Goal: Information Seeking & Learning: Find contact information

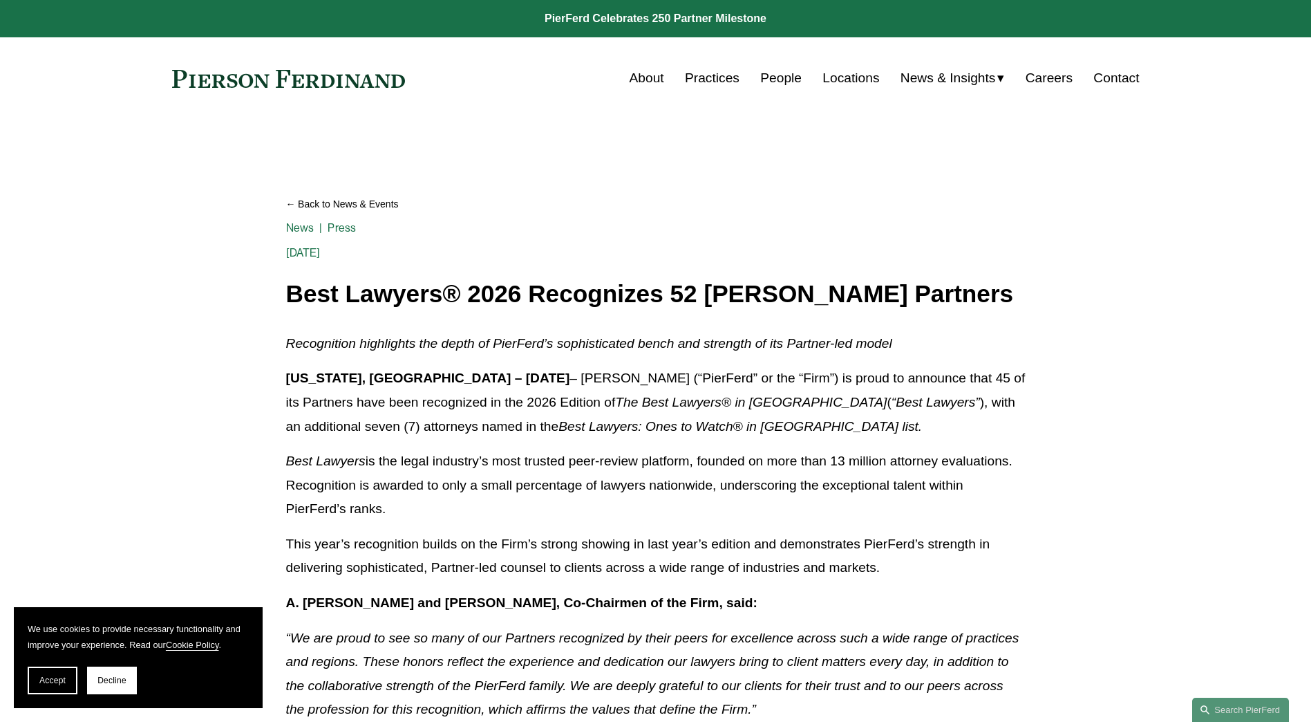
drag, startPoint x: 853, startPoint y: 268, endPoint x: 656, endPoint y: 128, distance: 241.5
drag, startPoint x: 1105, startPoint y: 346, endPoint x: 1081, endPoint y: 7, distance: 340.4
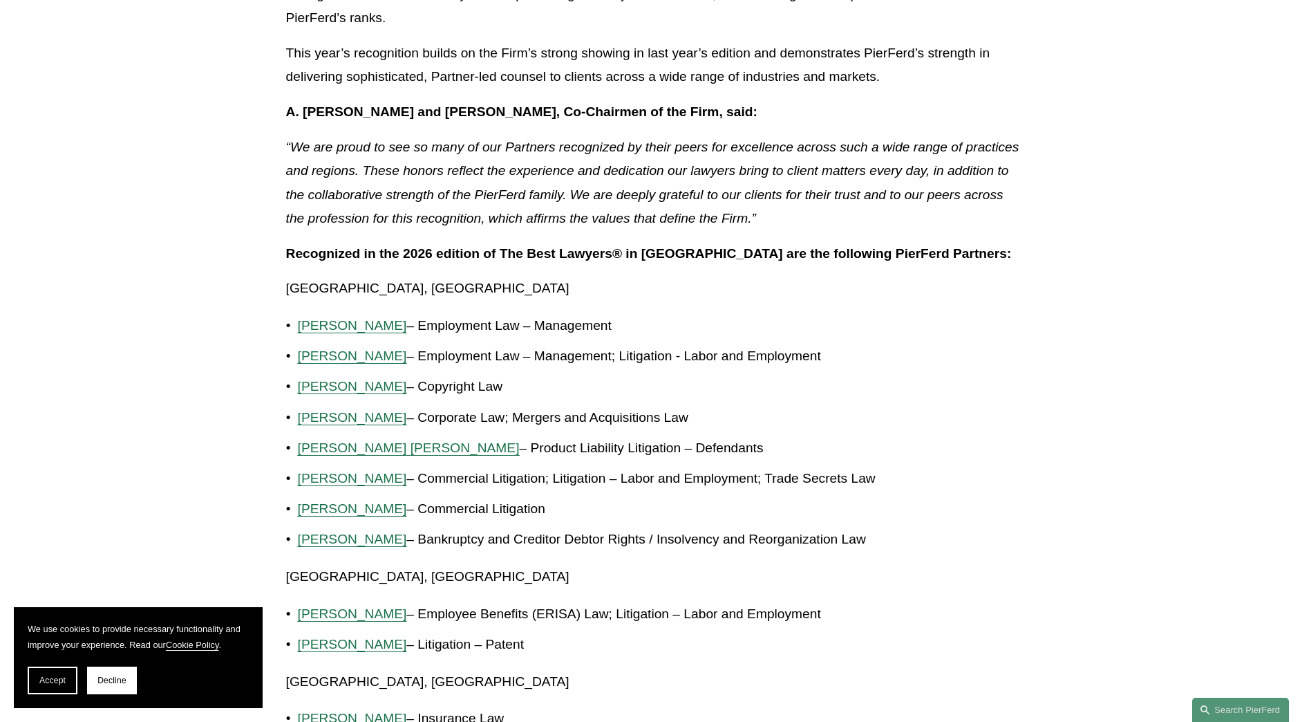
scroll to position [553, 0]
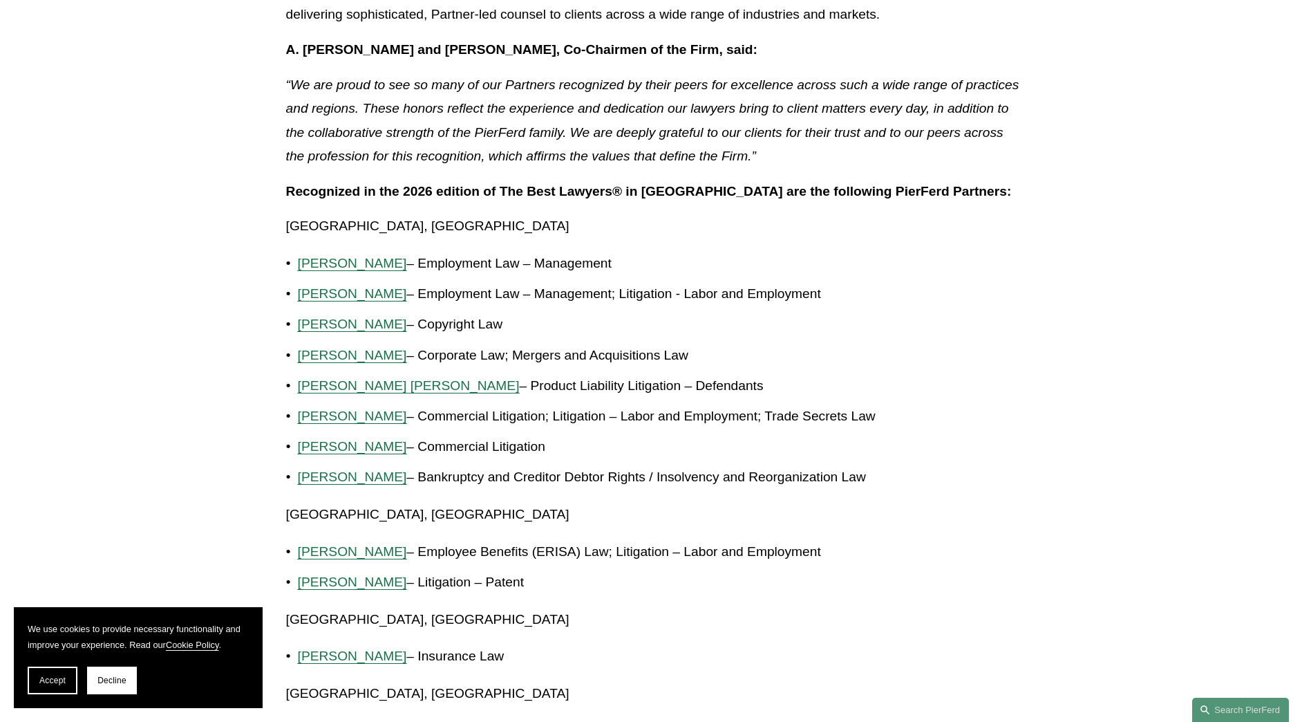
click at [771, 269] on p "Gordon M. Berger – Employment Law – Management" at bounding box center [662, 264] width 728 height 24
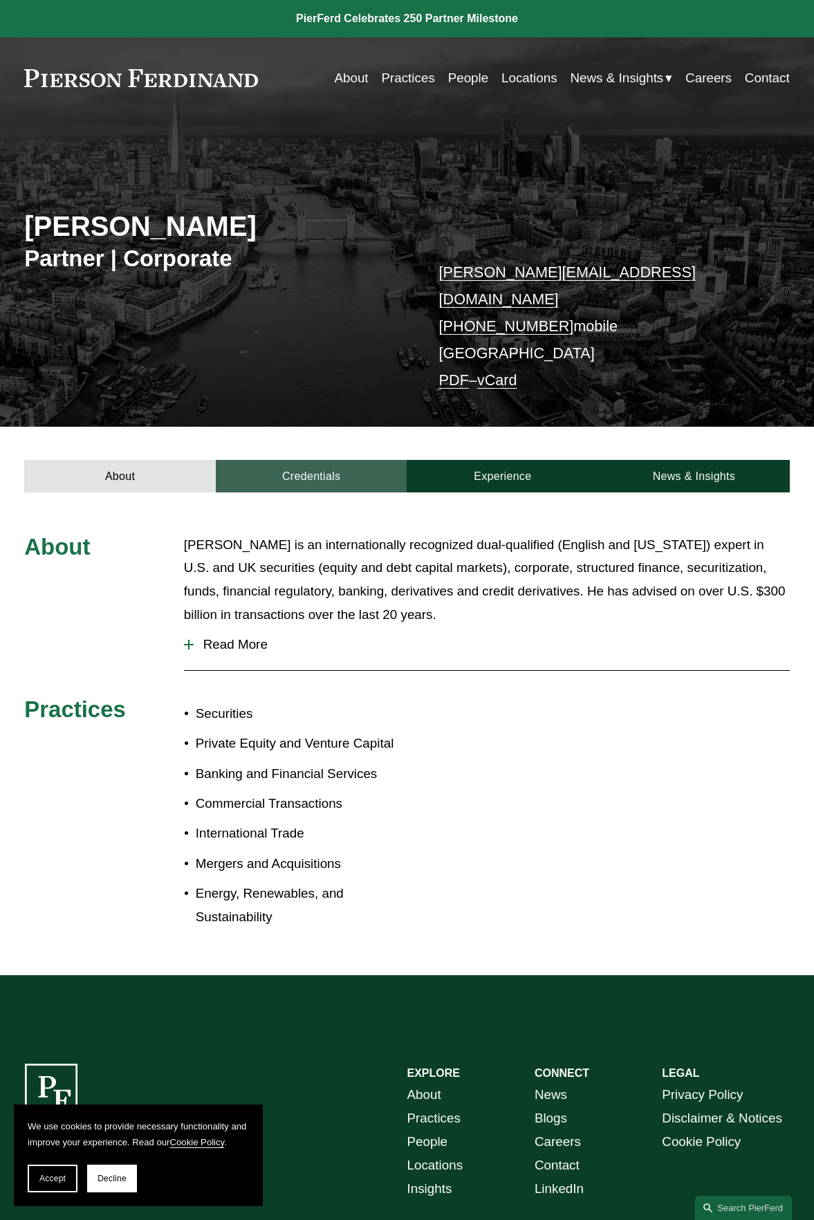
click at [319, 460] on link "Credentials" at bounding box center [311, 476] width 191 height 33
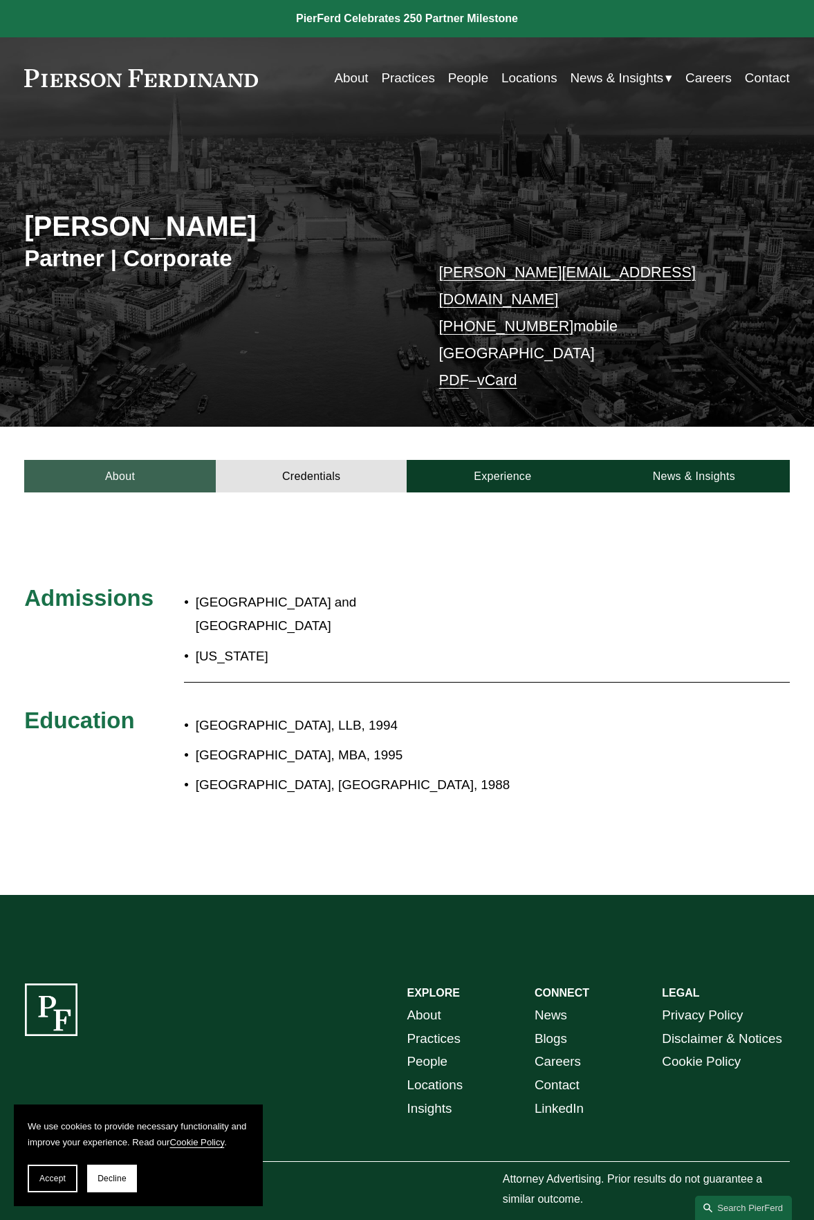
click at [119, 460] on link "About" at bounding box center [119, 476] width 191 height 33
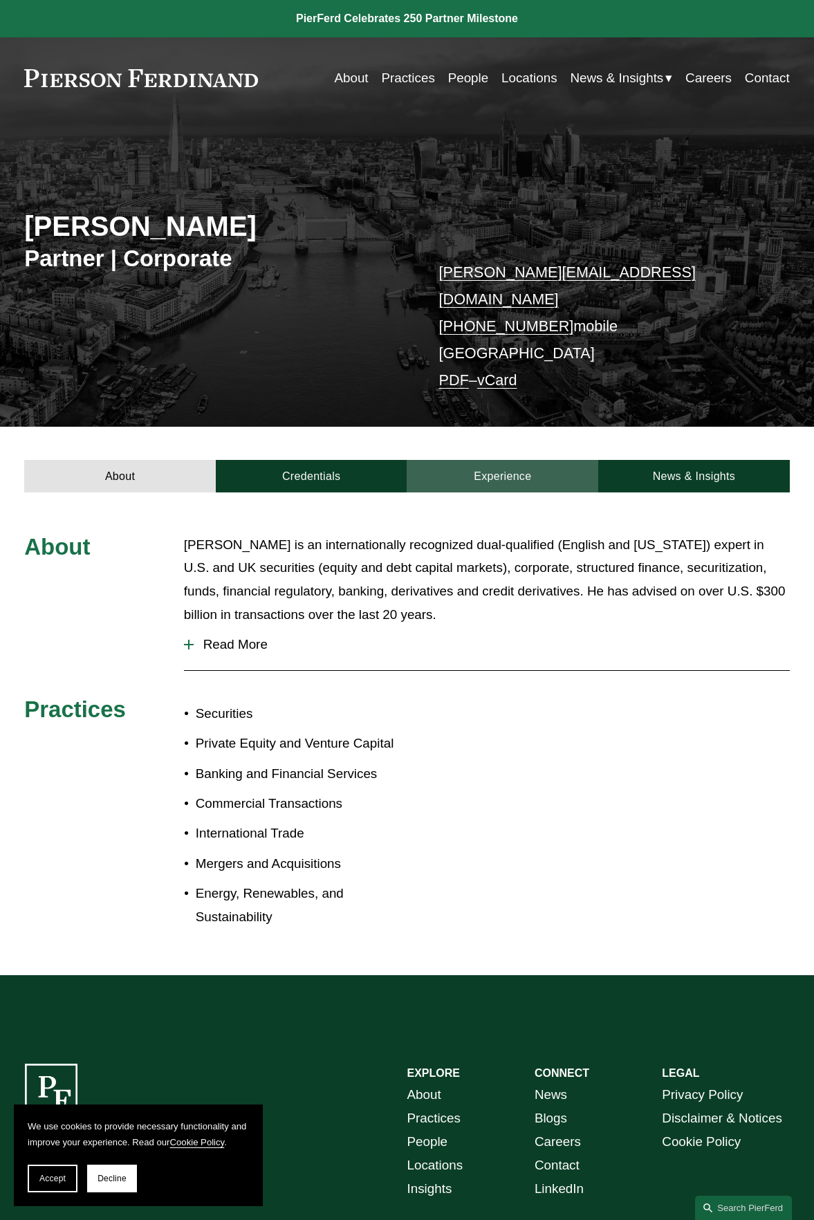
click at [548, 460] on link "Experience" at bounding box center [502, 476] width 191 height 33
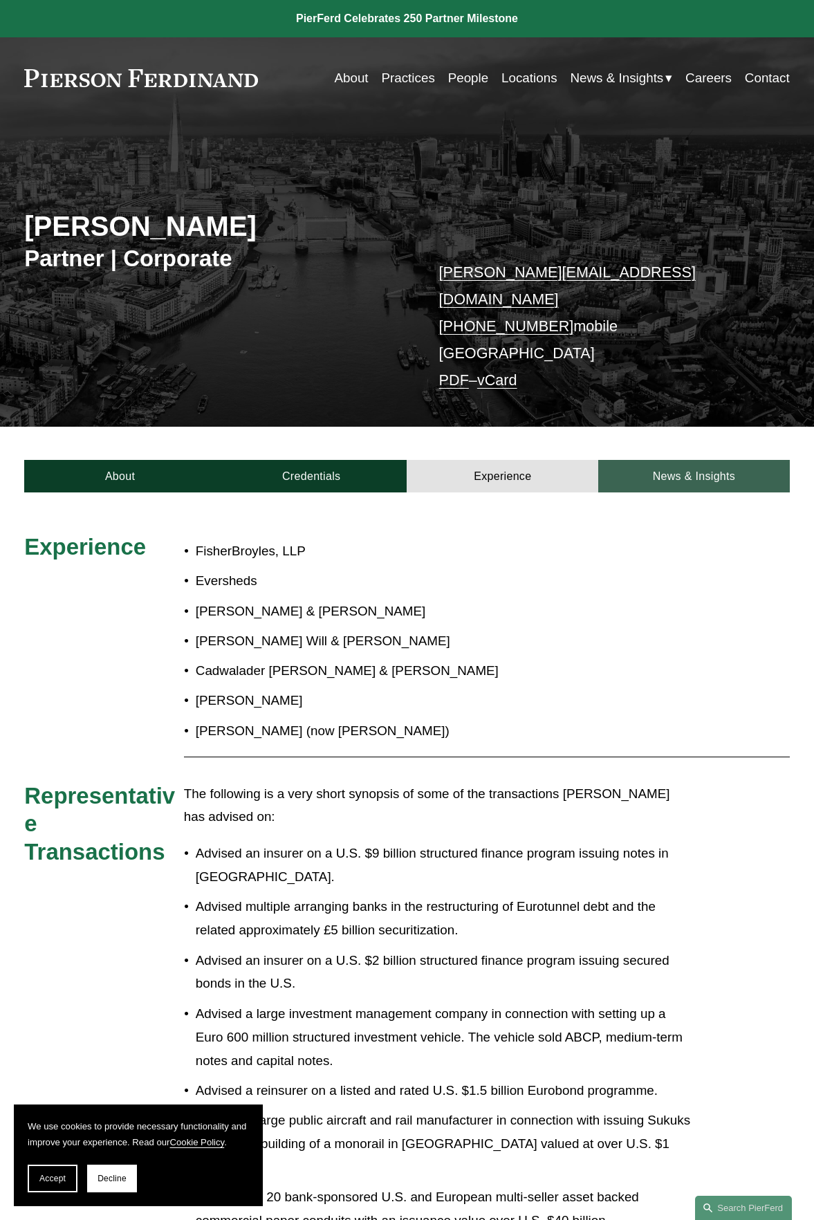
click at [709, 460] on link "News & Insights" at bounding box center [693, 476] width 191 height 33
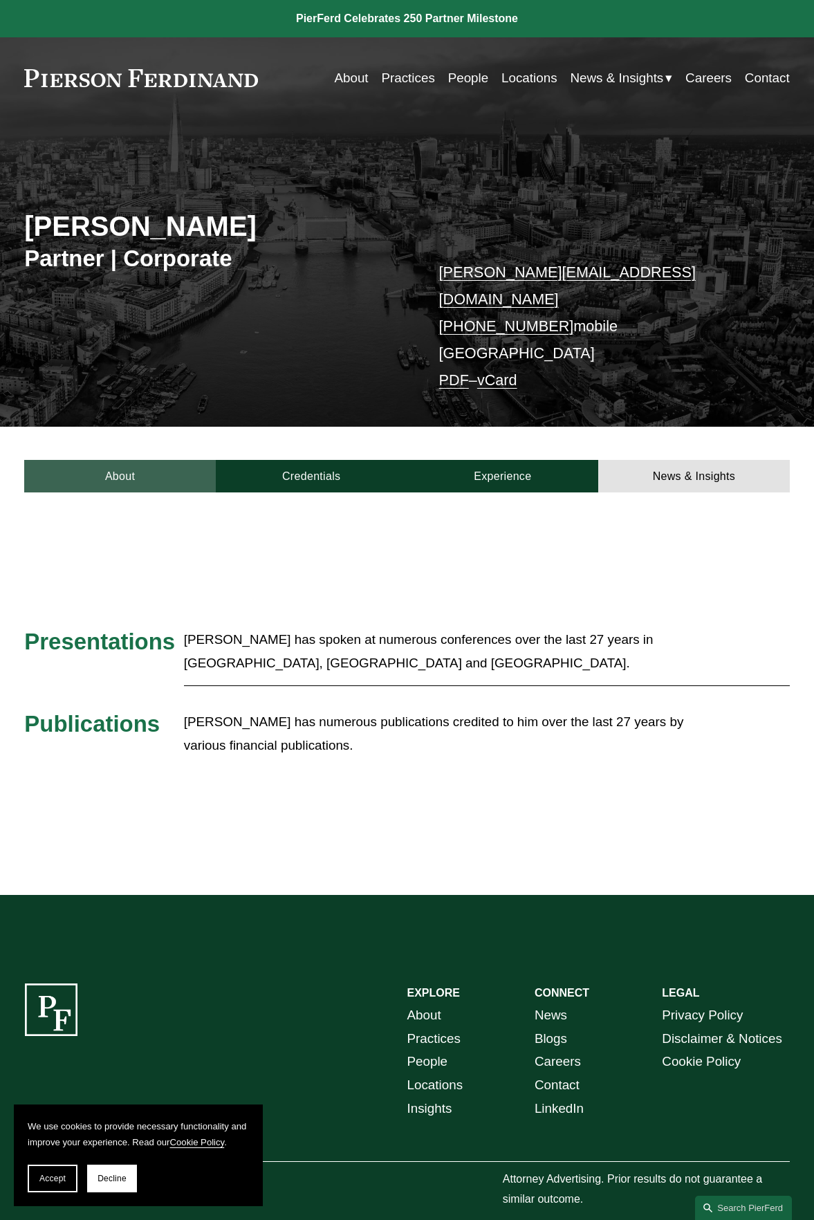
click at [100, 460] on link "About" at bounding box center [119, 476] width 191 height 33
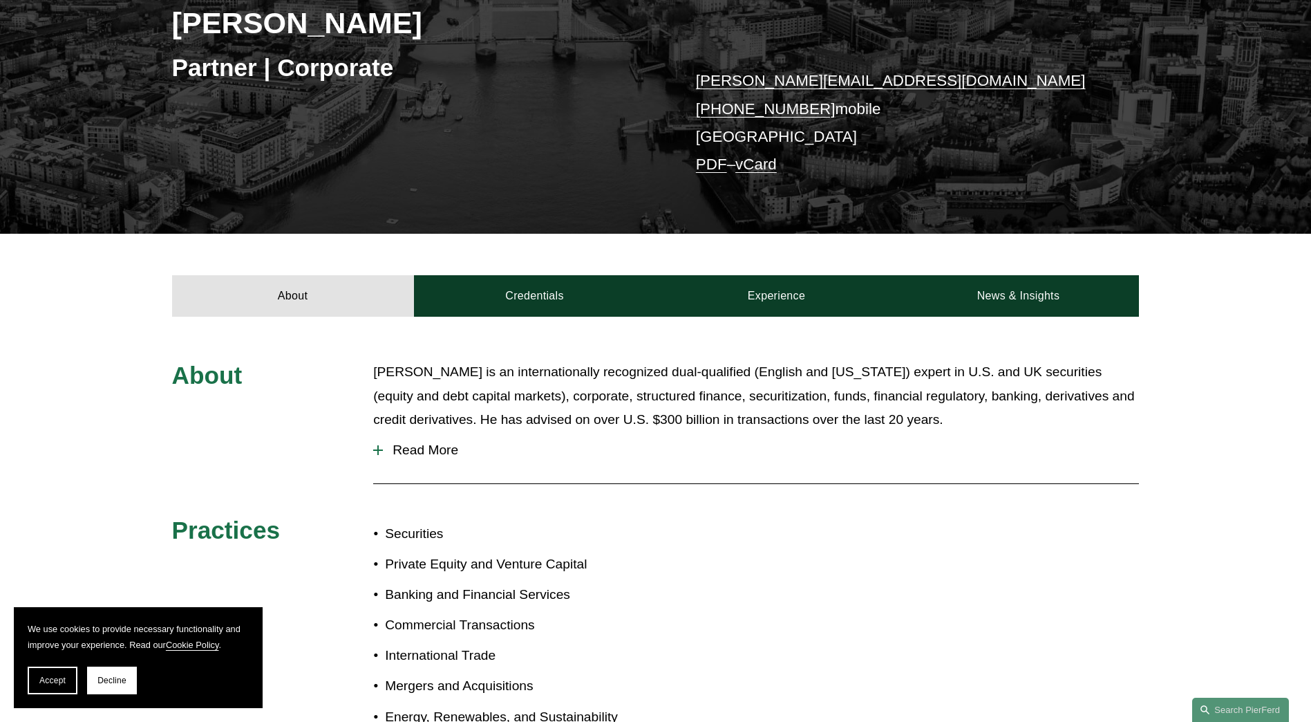
drag, startPoint x: 1128, startPoint y: 221, endPoint x: 1137, endPoint y: 326, distance: 105.5
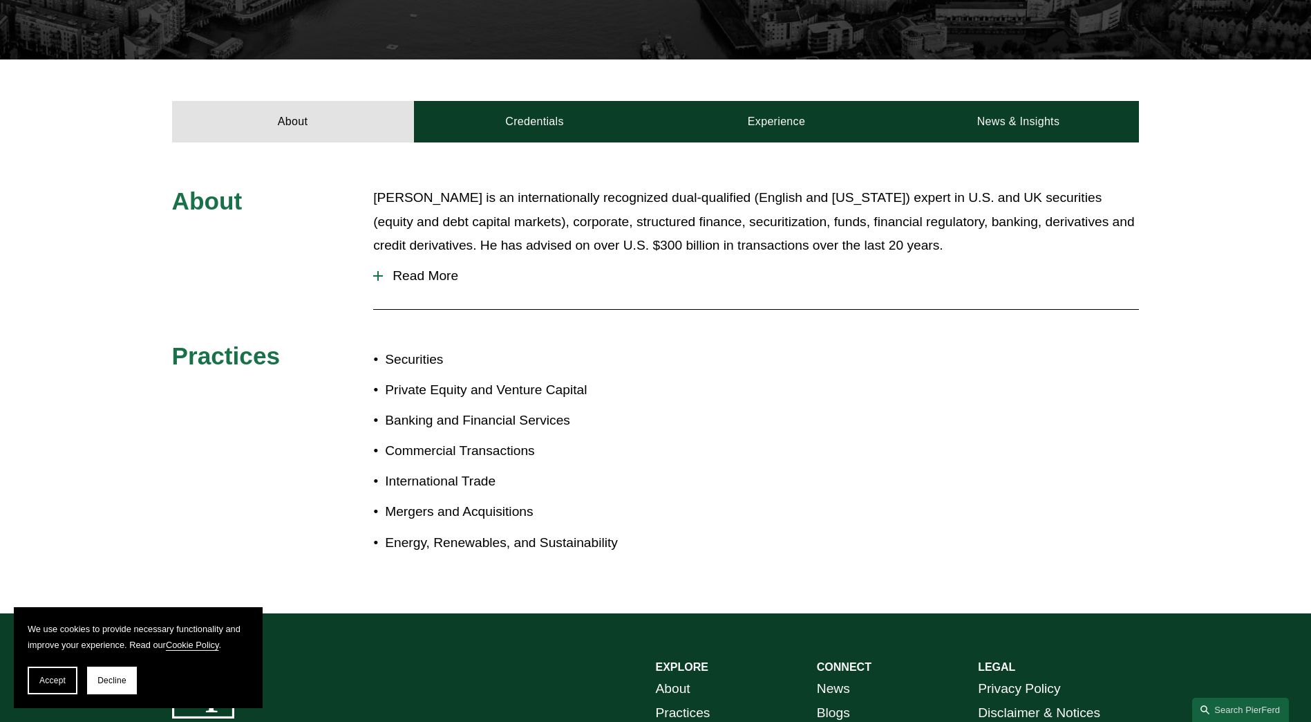
drag, startPoint x: 1117, startPoint y: 293, endPoint x: 1112, endPoint y: 326, distance: 33.5
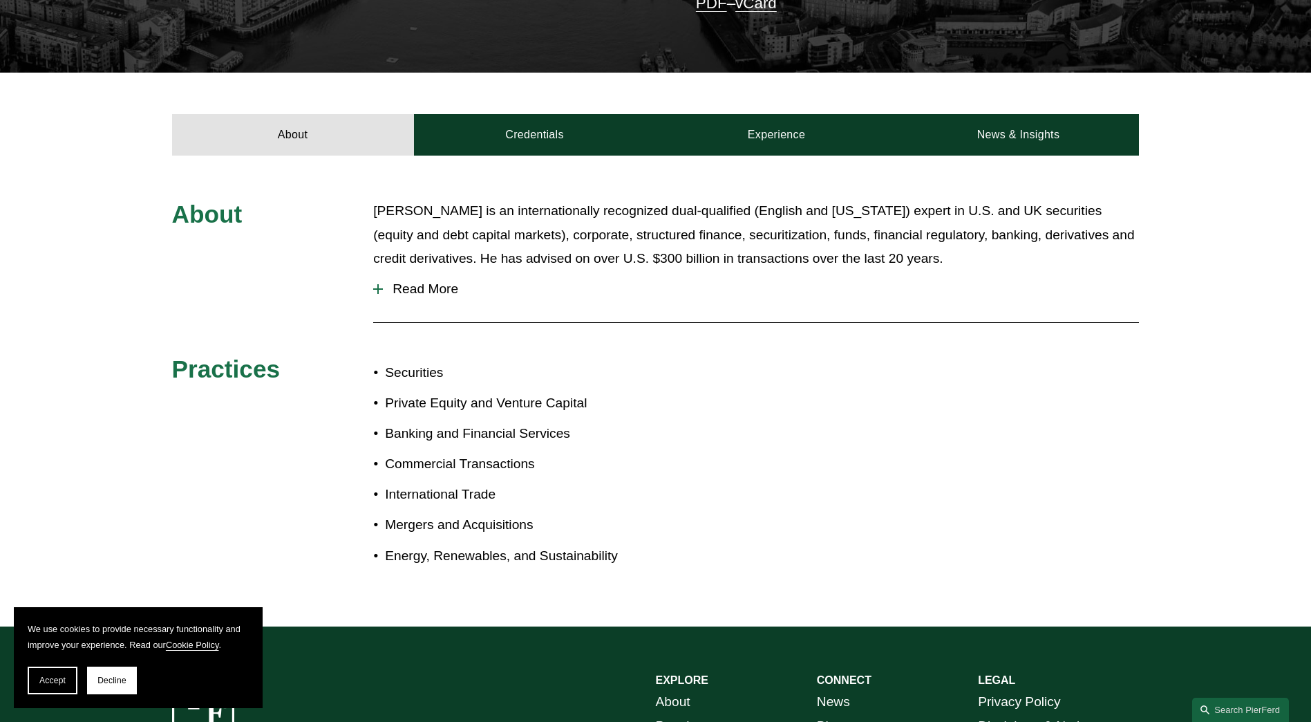
drag, startPoint x: 992, startPoint y: 358, endPoint x: 985, endPoint y: 315, distance: 43.4
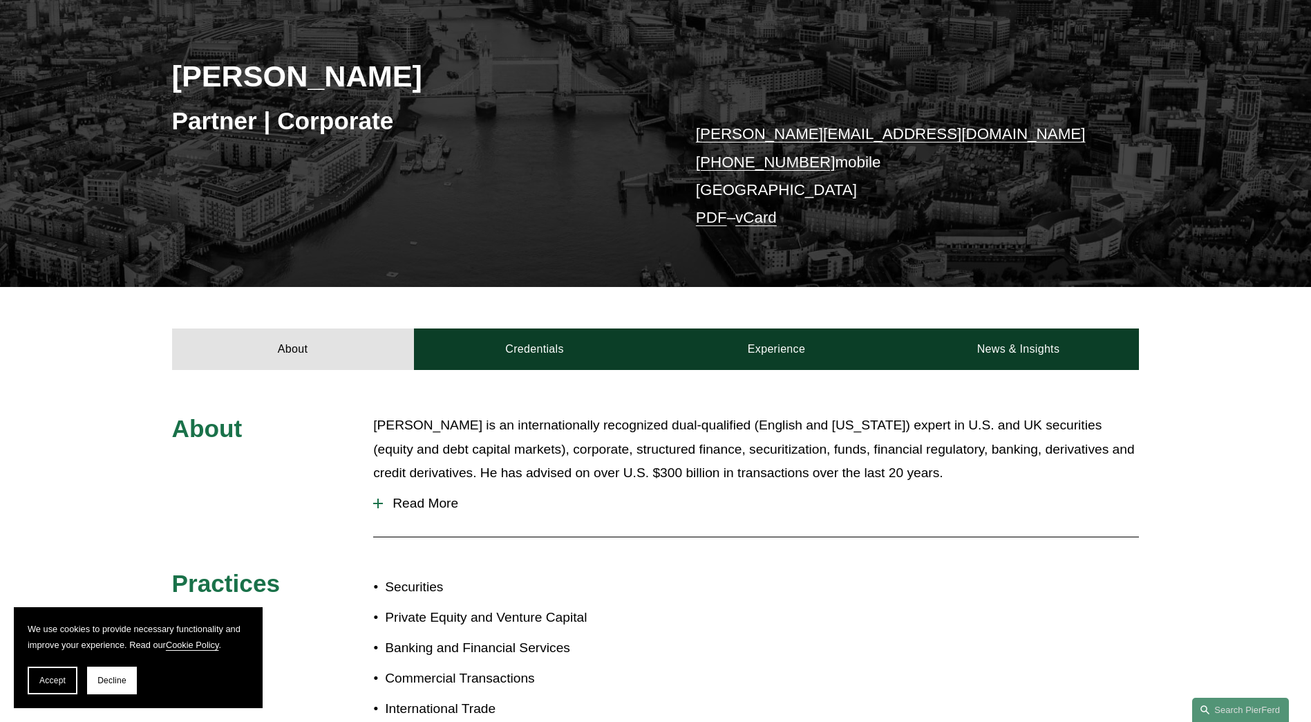
drag, startPoint x: 611, startPoint y: 265, endPoint x: 613, endPoint y: 234, distance: 31.8
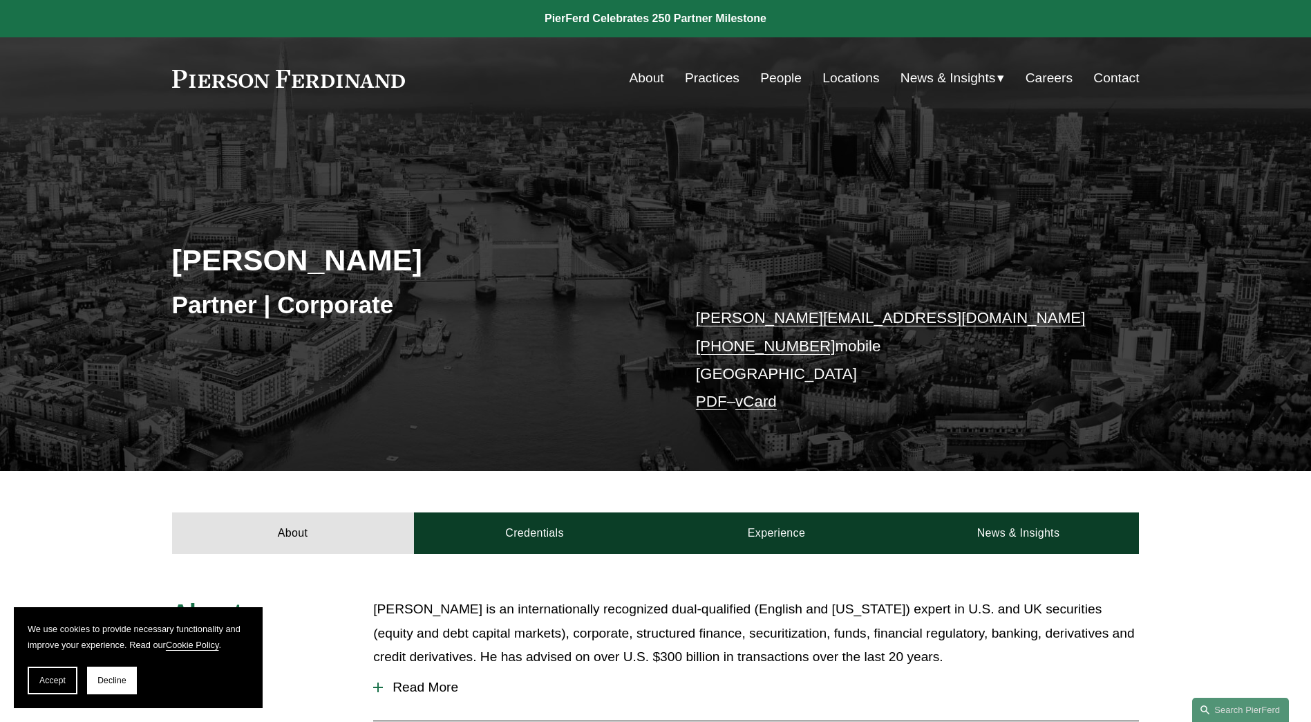
drag, startPoint x: 672, startPoint y: 476, endPoint x: 672, endPoint y: 416, distance: 59.5
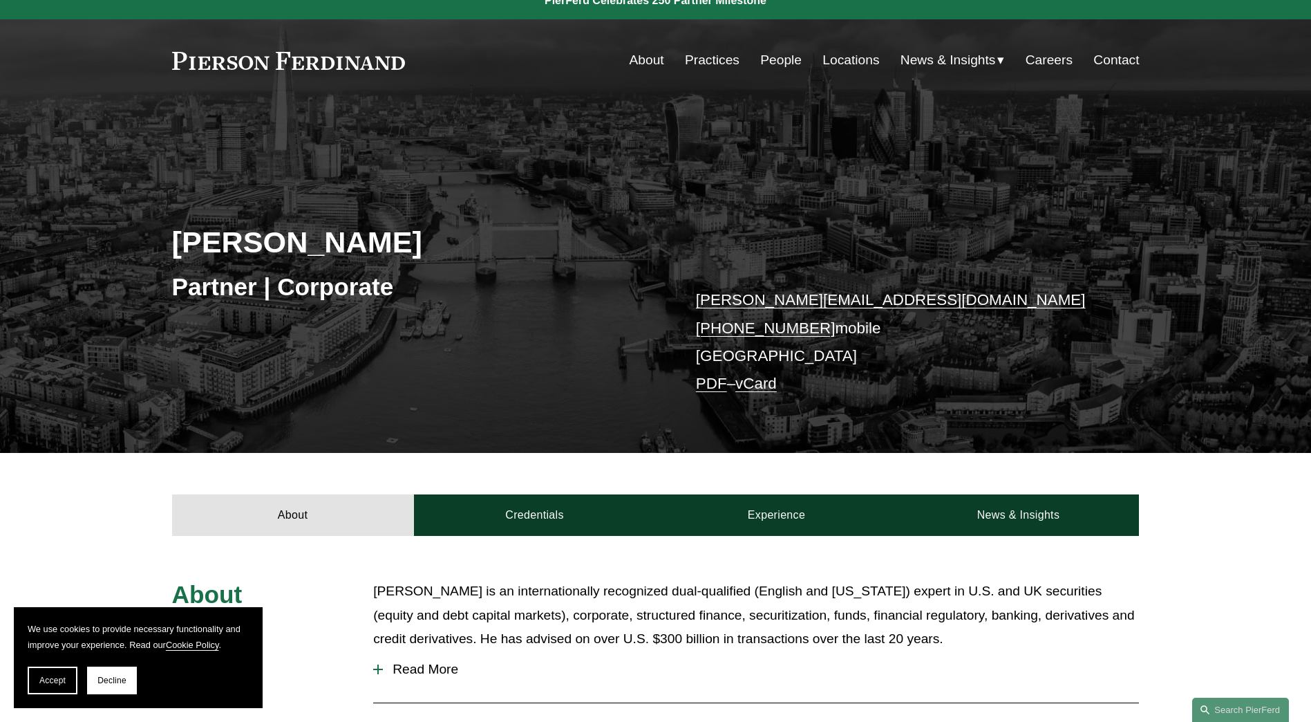
drag, startPoint x: 672, startPoint y: 416, endPoint x: 675, endPoint y: 458, distance: 41.6
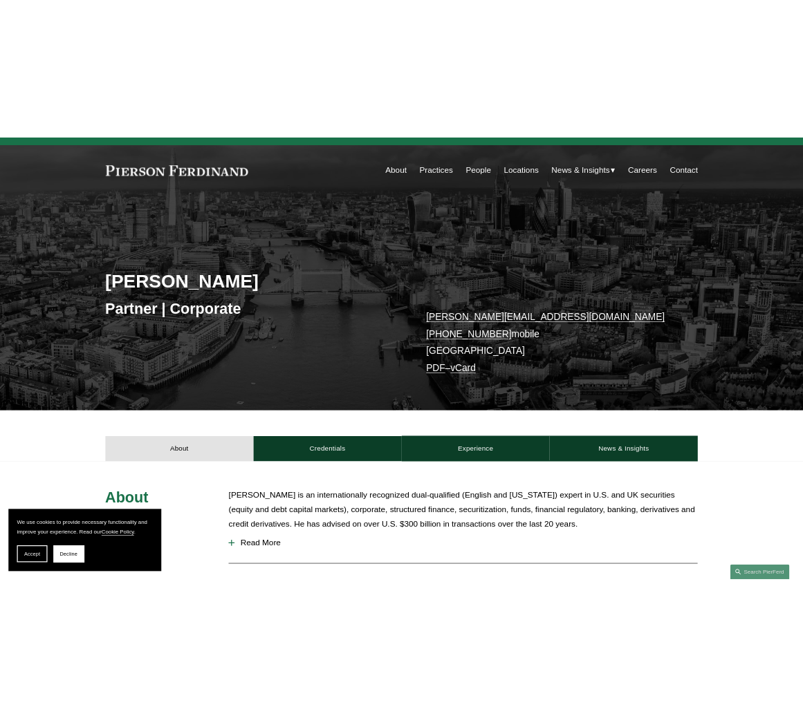
scroll to position [0, 0]
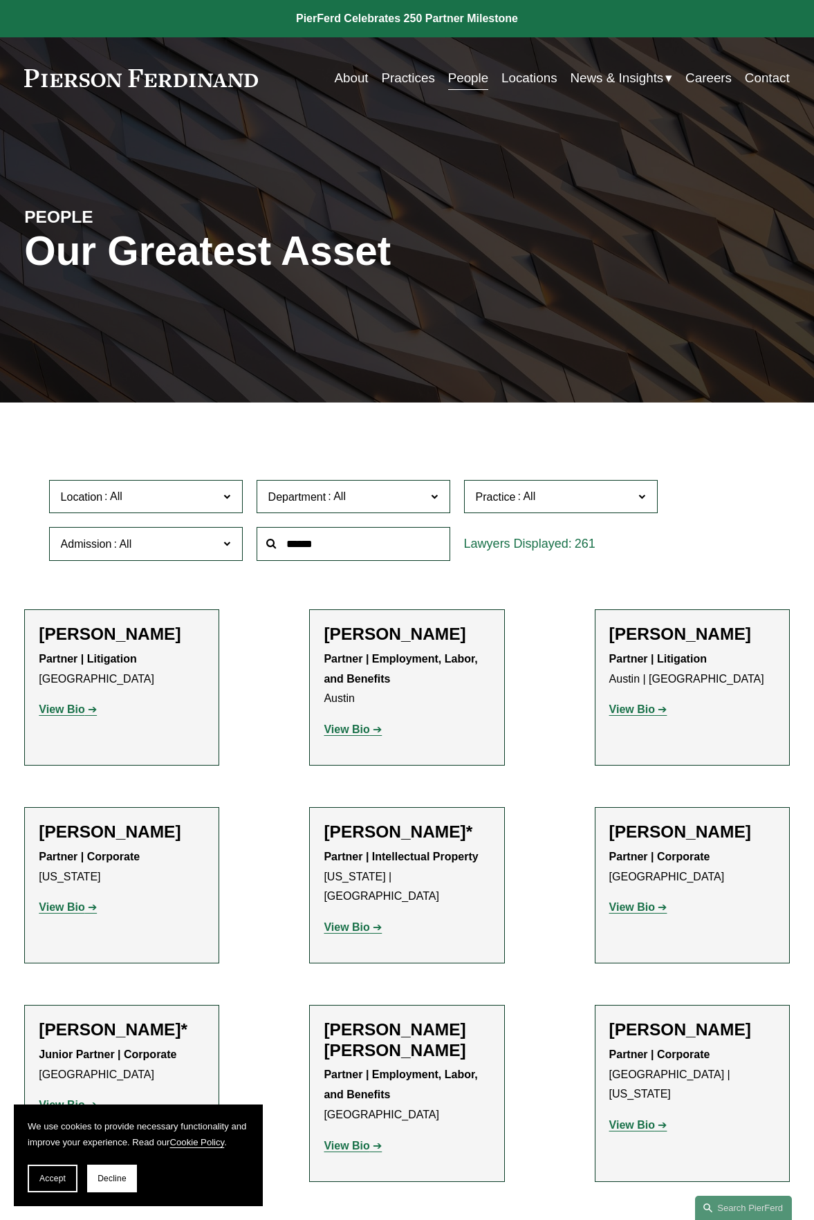
click at [409, 550] on input "text" at bounding box center [353, 544] width 194 height 34
paste input "**********"
type input "**********"
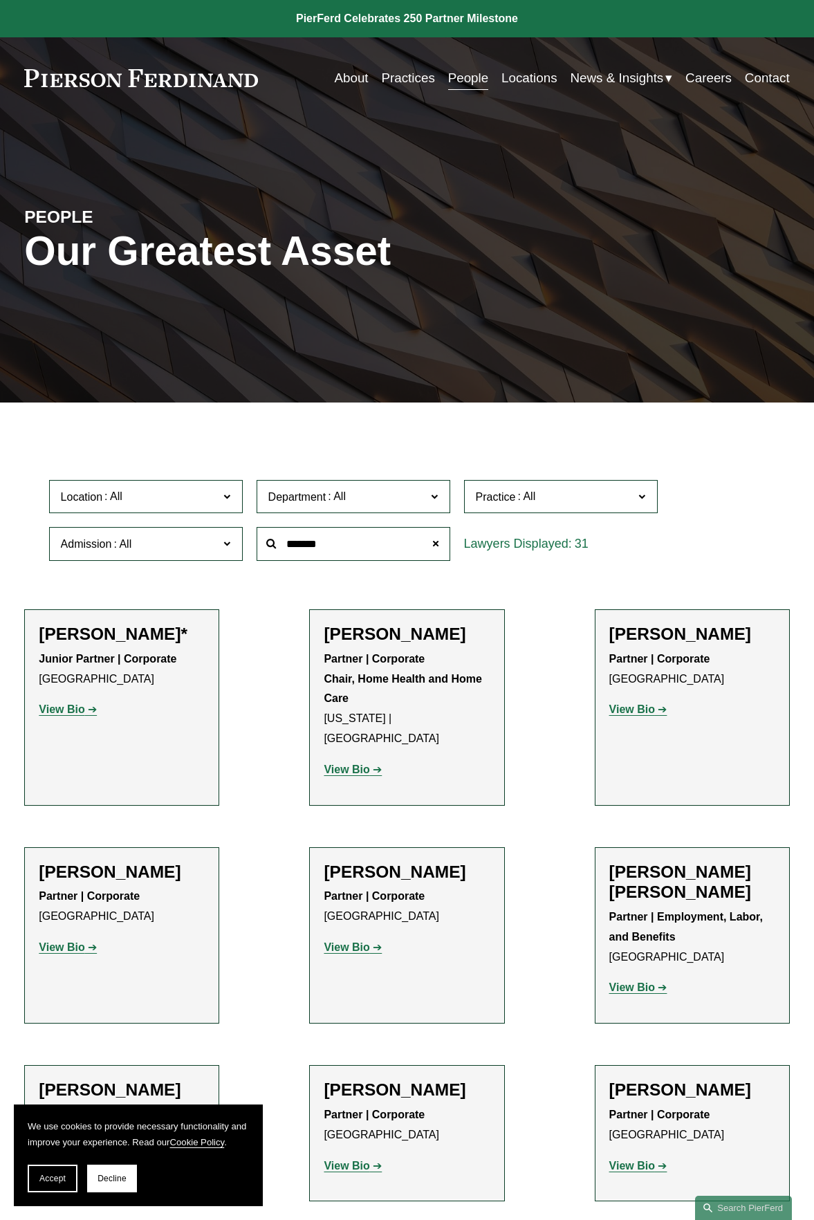
type input "*******"
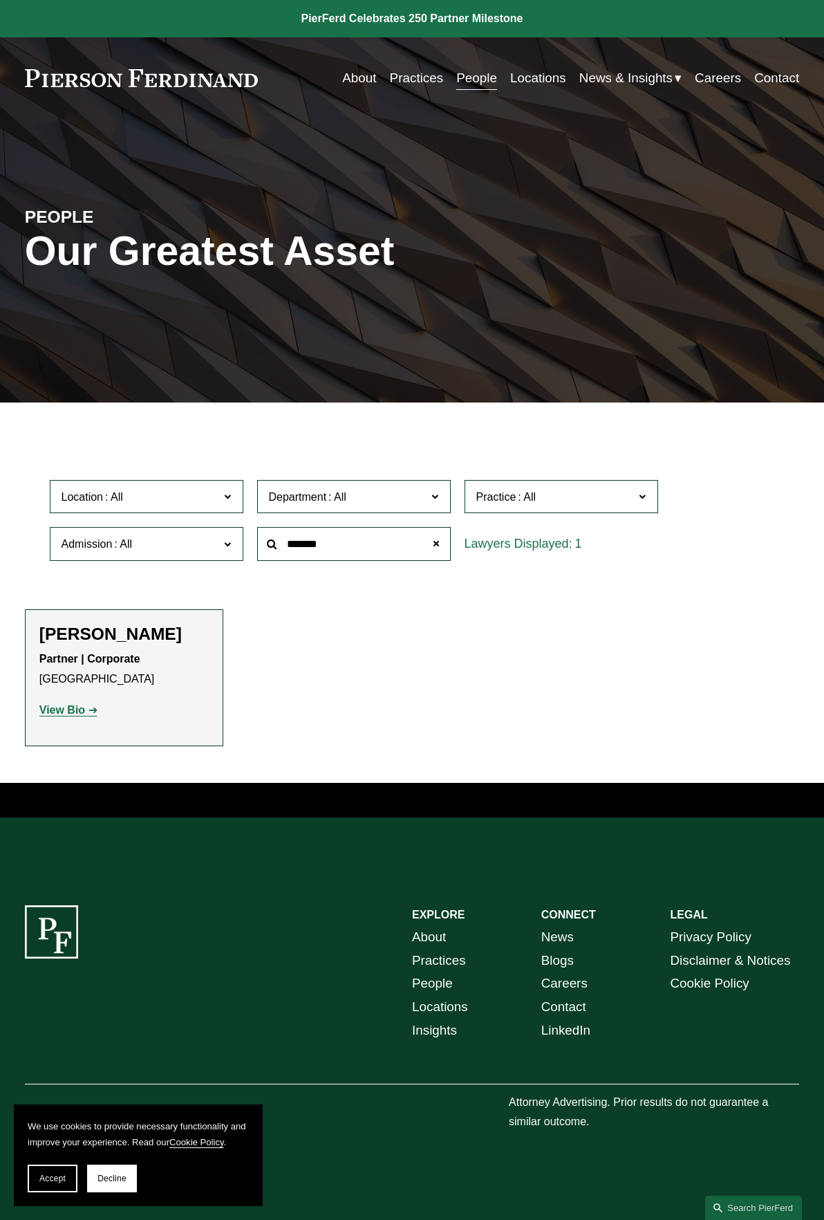
click at [57, 711] on strong "View Bio" at bounding box center [62, 710] width 46 height 12
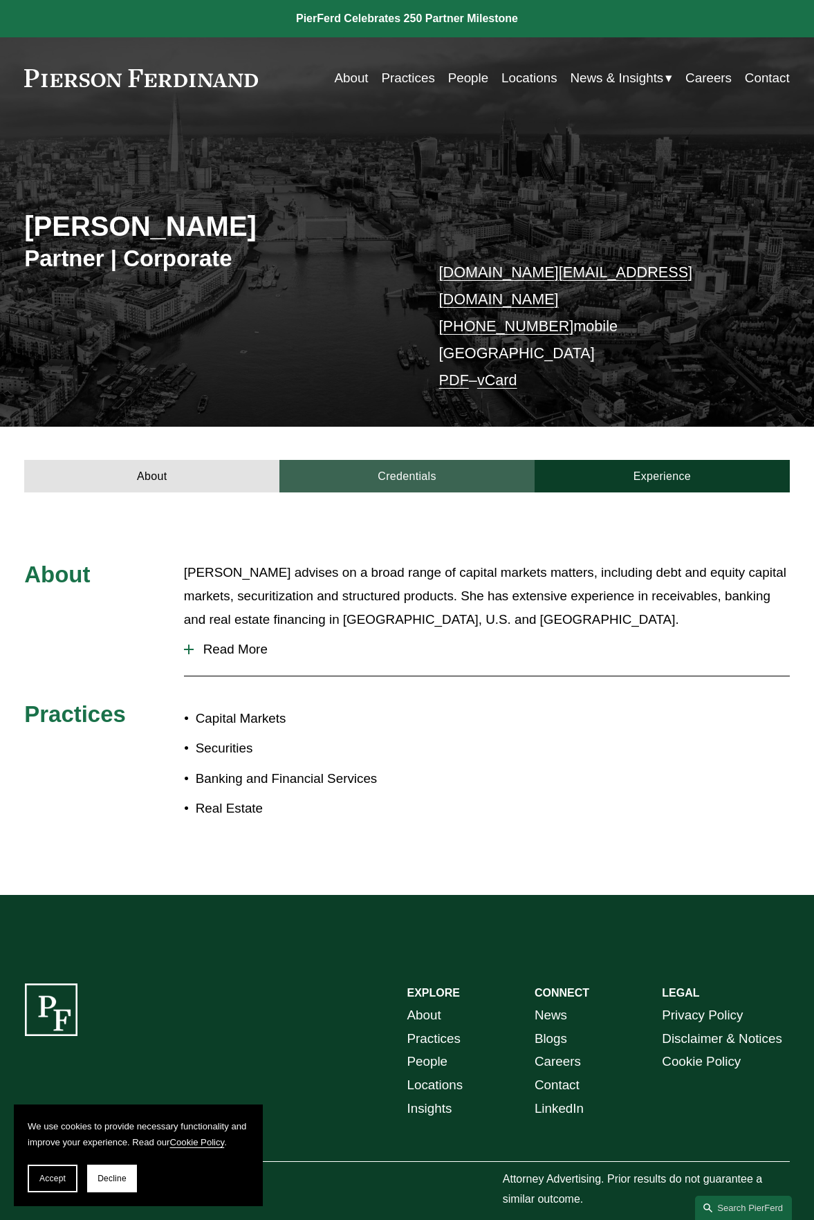
click at [431, 462] on link "Credentials" at bounding box center [406, 476] width 255 height 33
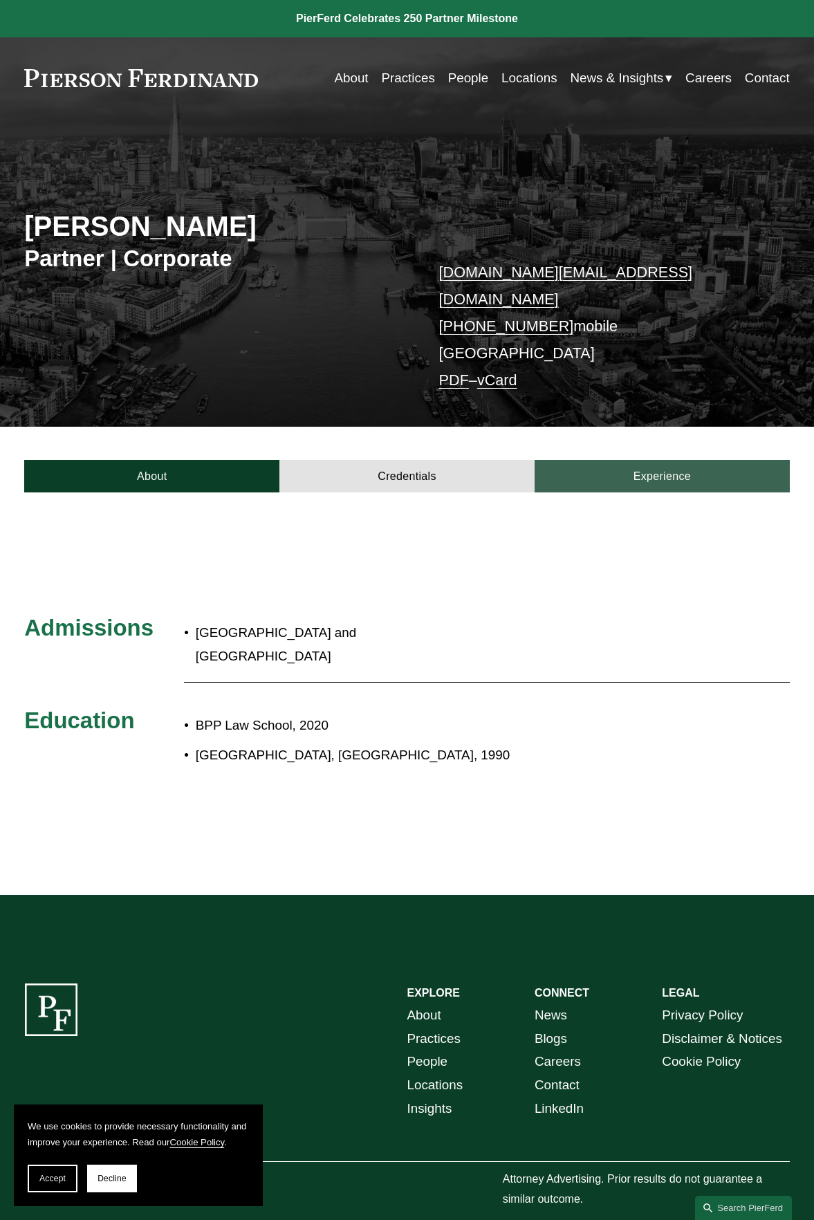
click at [686, 460] on link "Experience" at bounding box center [661, 476] width 255 height 33
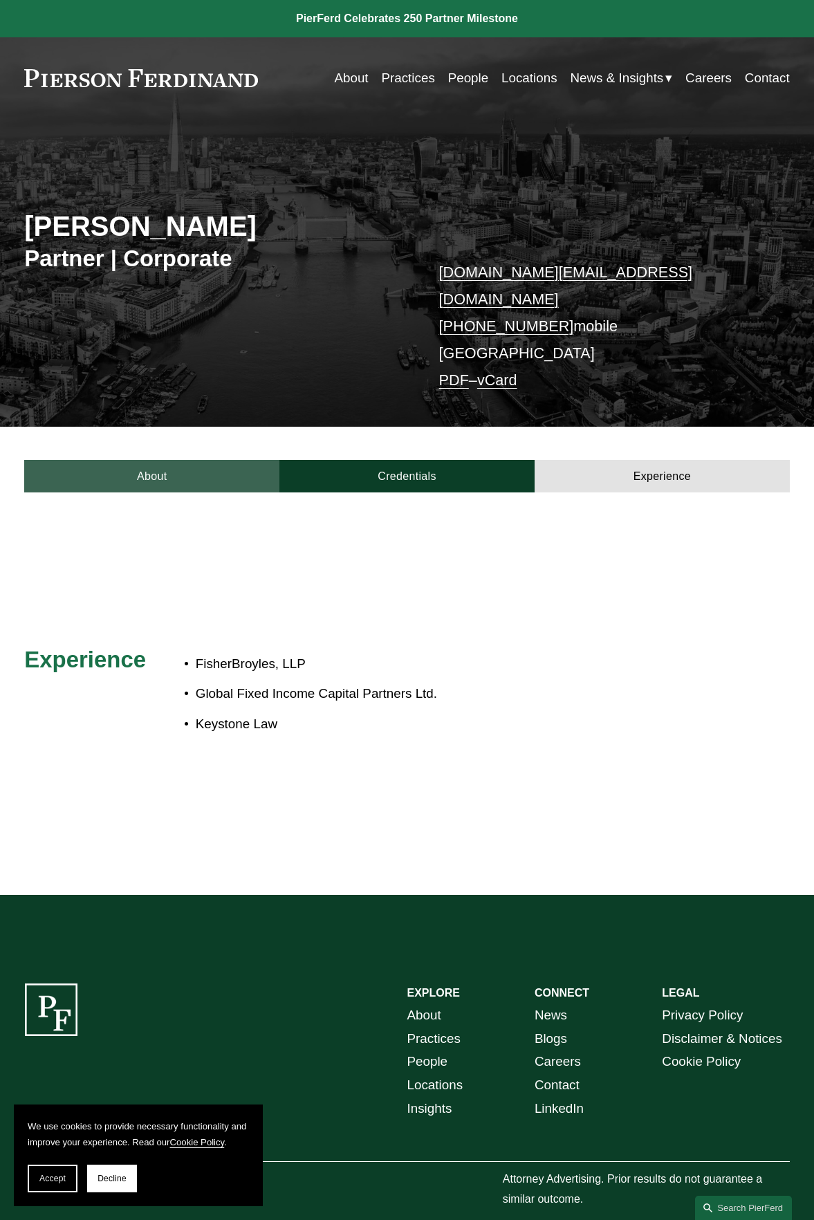
click at [179, 460] on link "About" at bounding box center [151, 476] width 255 height 33
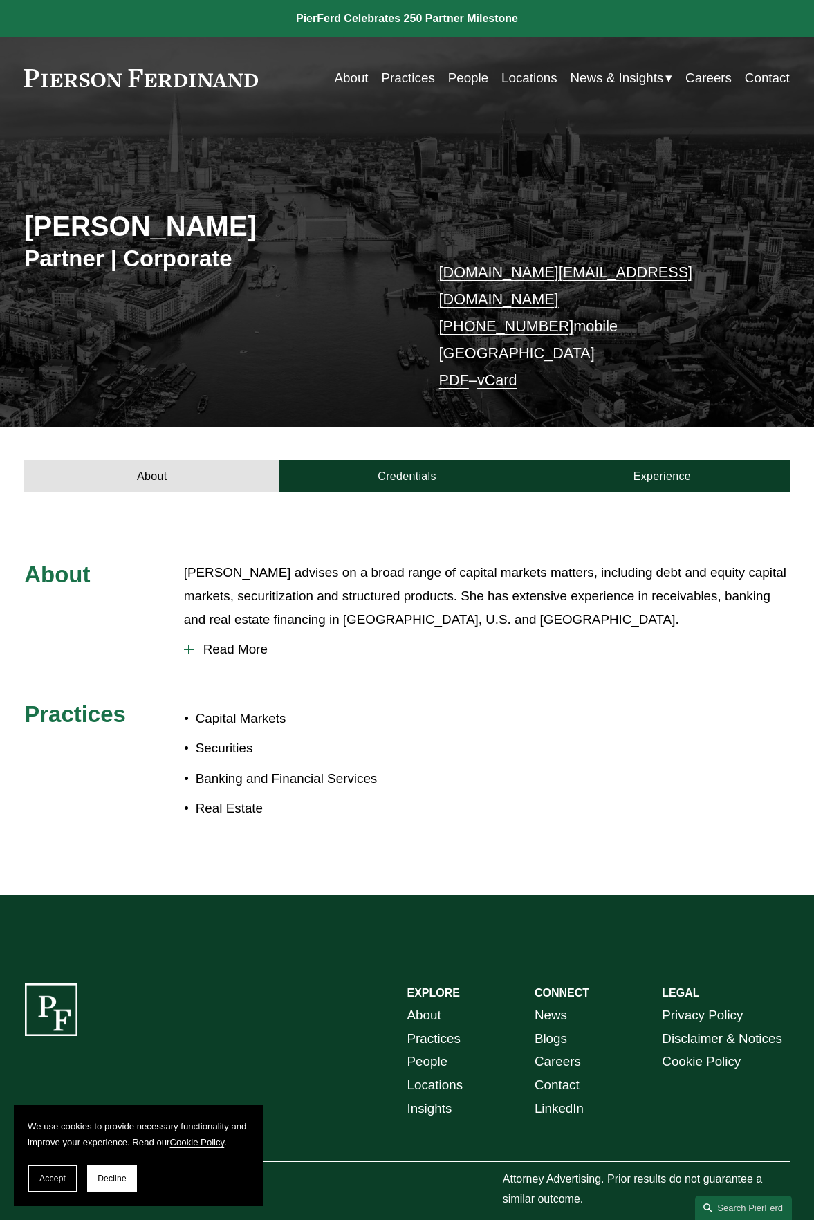
drag, startPoint x: 30, startPoint y: 229, endPoint x: 284, endPoint y: 219, distance: 253.9
click at [284, 219] on h2 "[PERSON_NAME]" at bounding box center [215, 225] width 382 height 33
copy h2 "[PERSON_NAME]"
